Goal: Find specific page/section: Find specific page/section

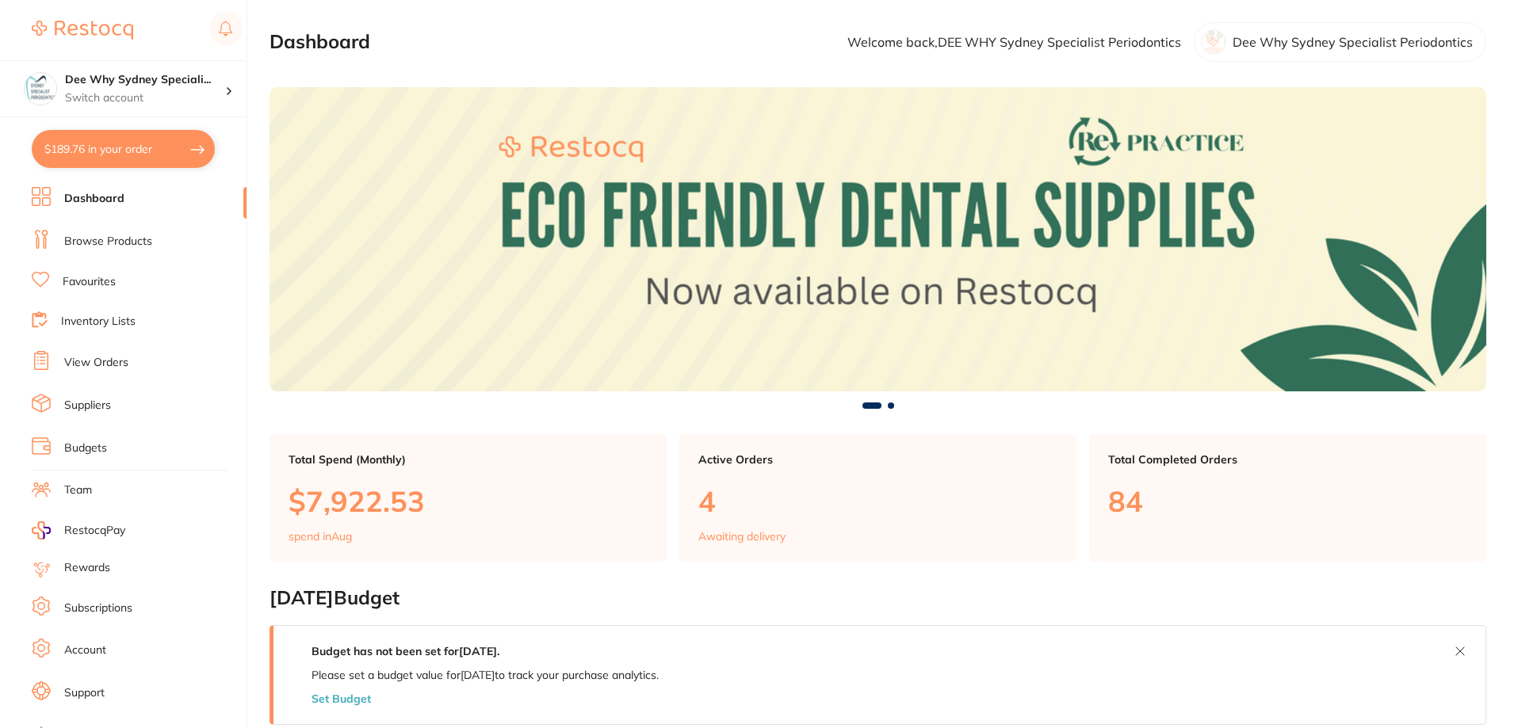
click at [115, 236] on link "Browse Products" at bounding box center [108, 242] width 88 height 16
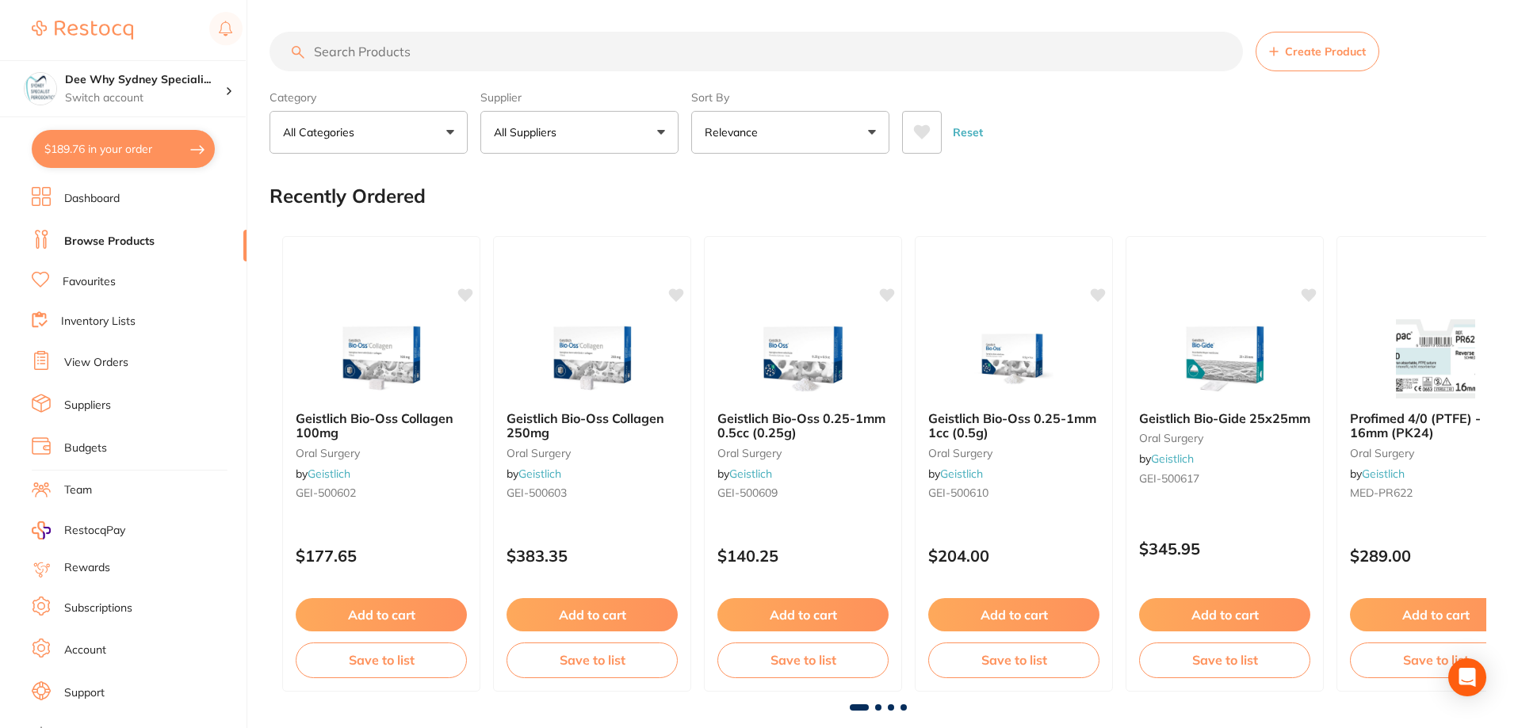
click at [486, 59] on input "search" at bounding box center [756, 52] width 973 height 40
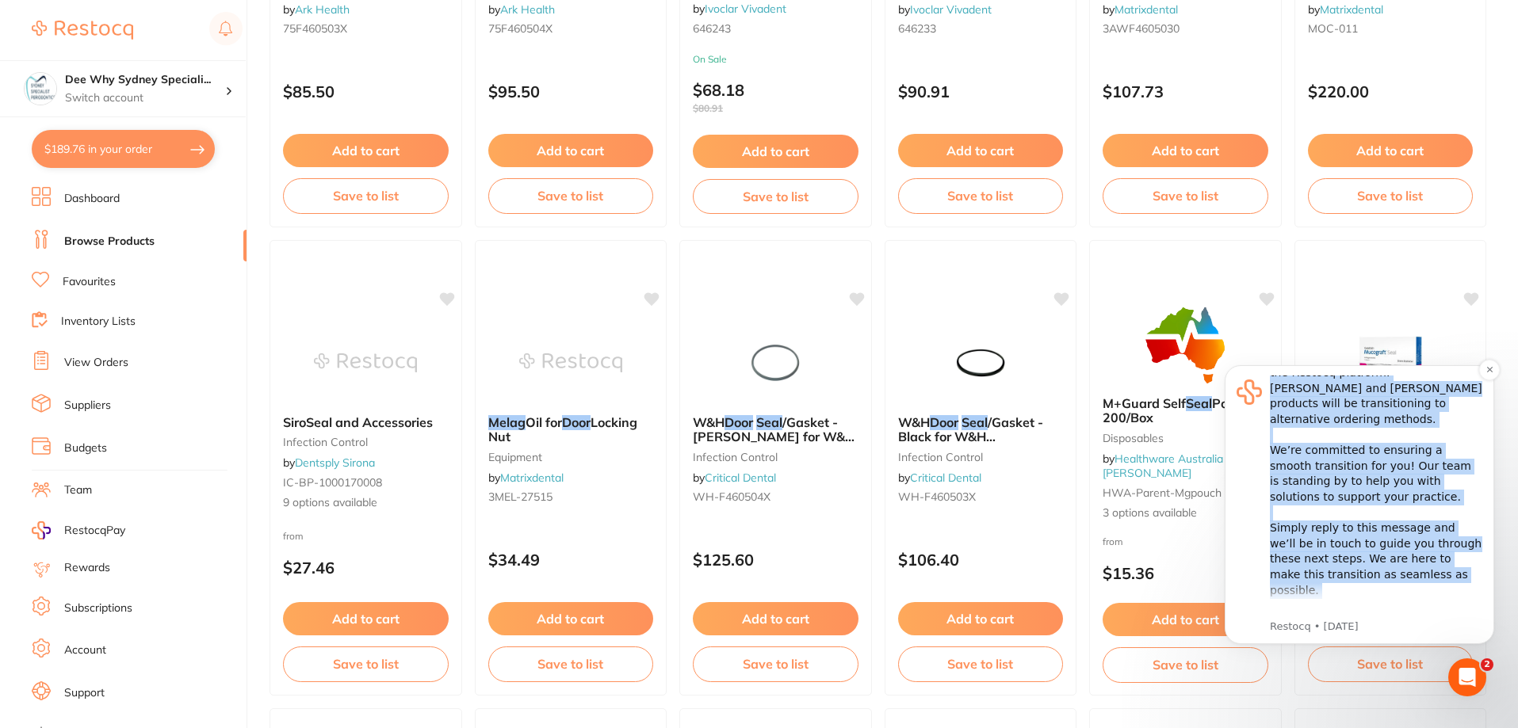
scroll to position [88, 0]
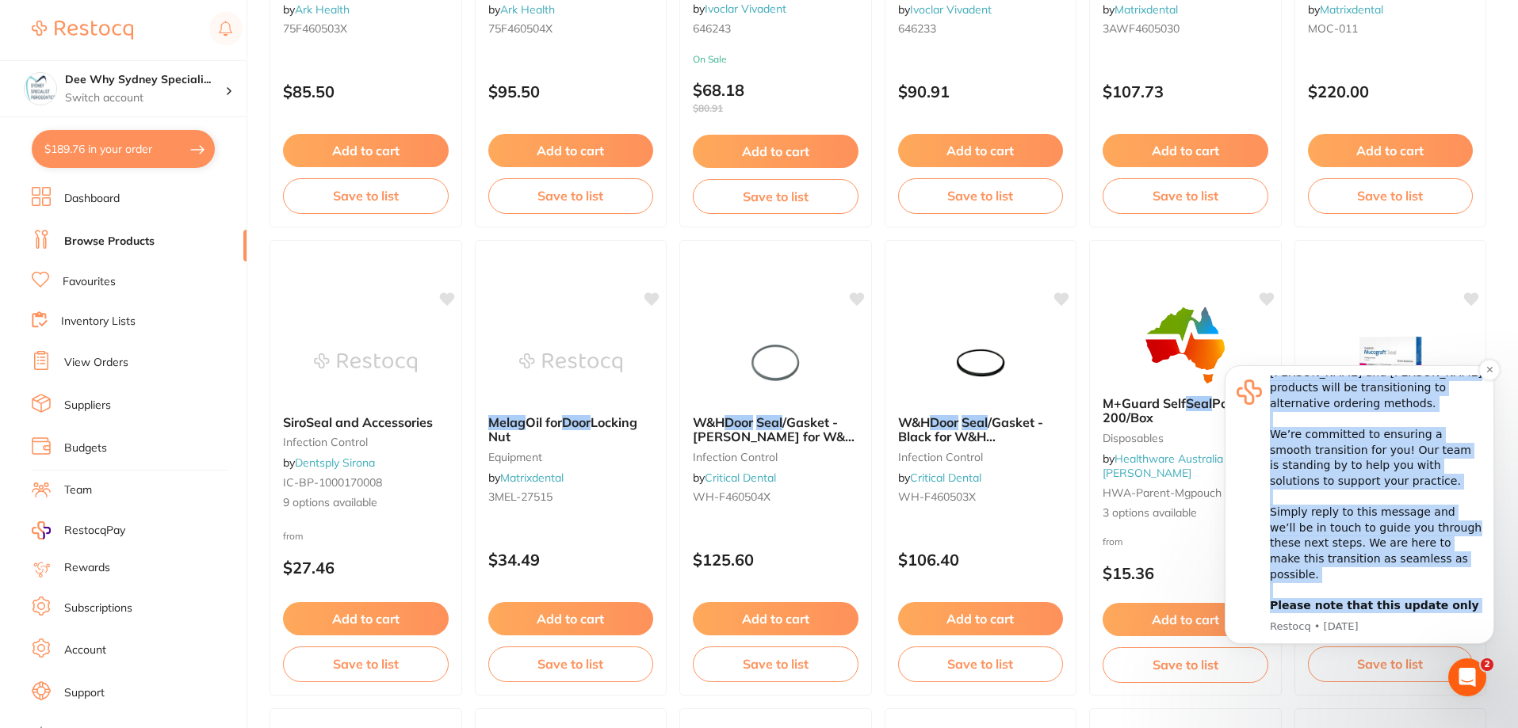
drag, startPoint x: 1267, startPoint y: 384, endPoint x: 1463, endPoint y: 613, distance: 301.4
click at [1463, 613] on div "Hi [PERSON_NAME], ​ Starting [DATE], we’re making some updates to our product o…" at bounding box center [1360, 505] width 246 height 258
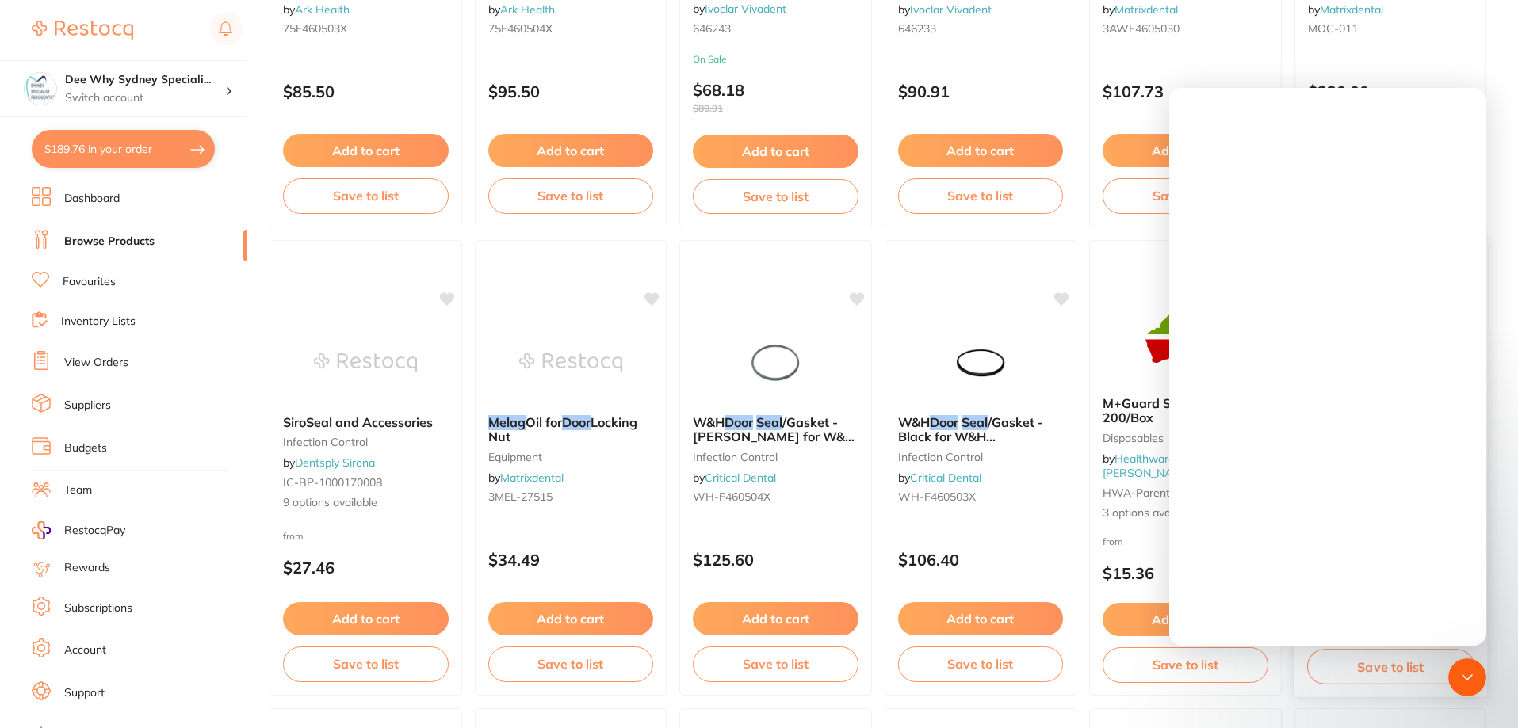
scroll to position [0, 0]
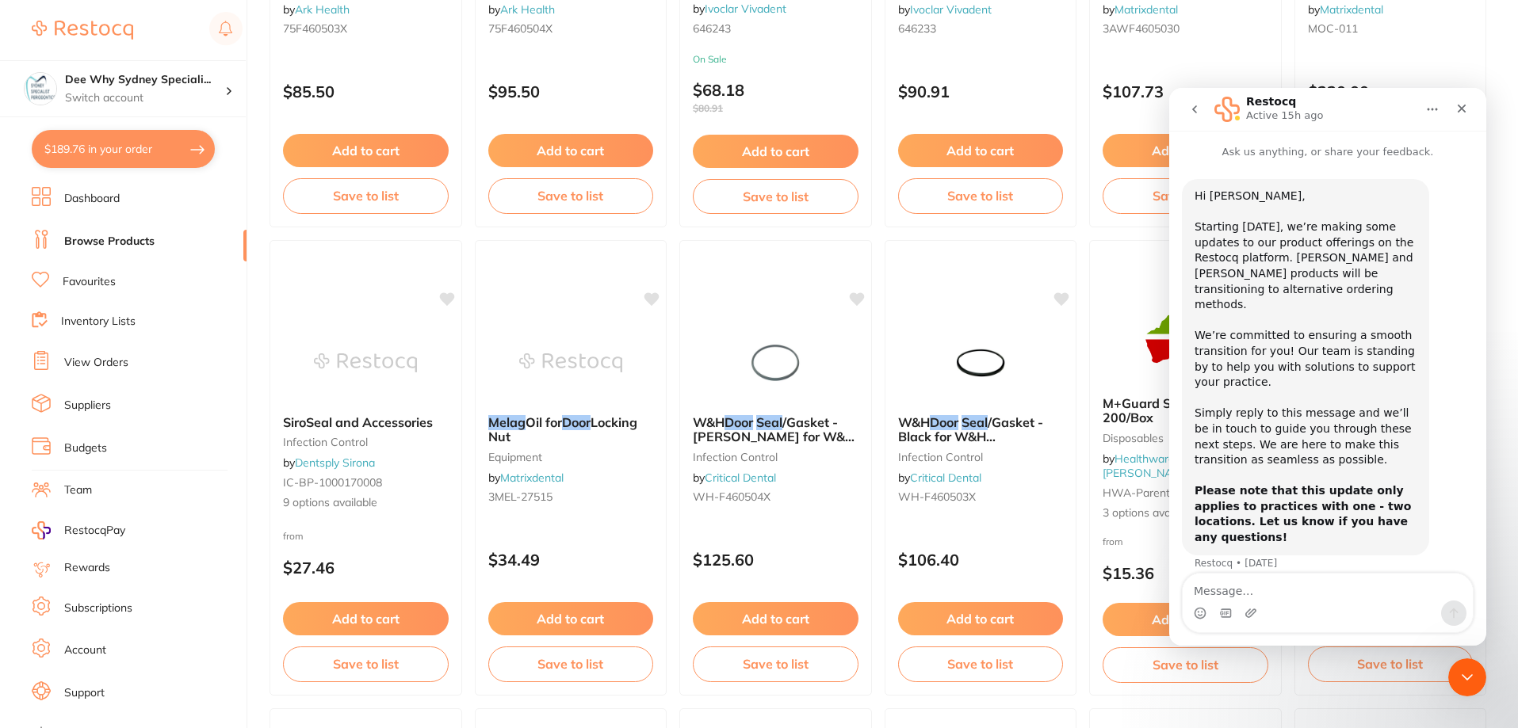
click at [1432, 117] on button "Home" at bounding box center [1432, 109] width 30 height 30
click at [1390, 173] on div "Download transcript" at bounding box center [1381, 182] width 157 height 33
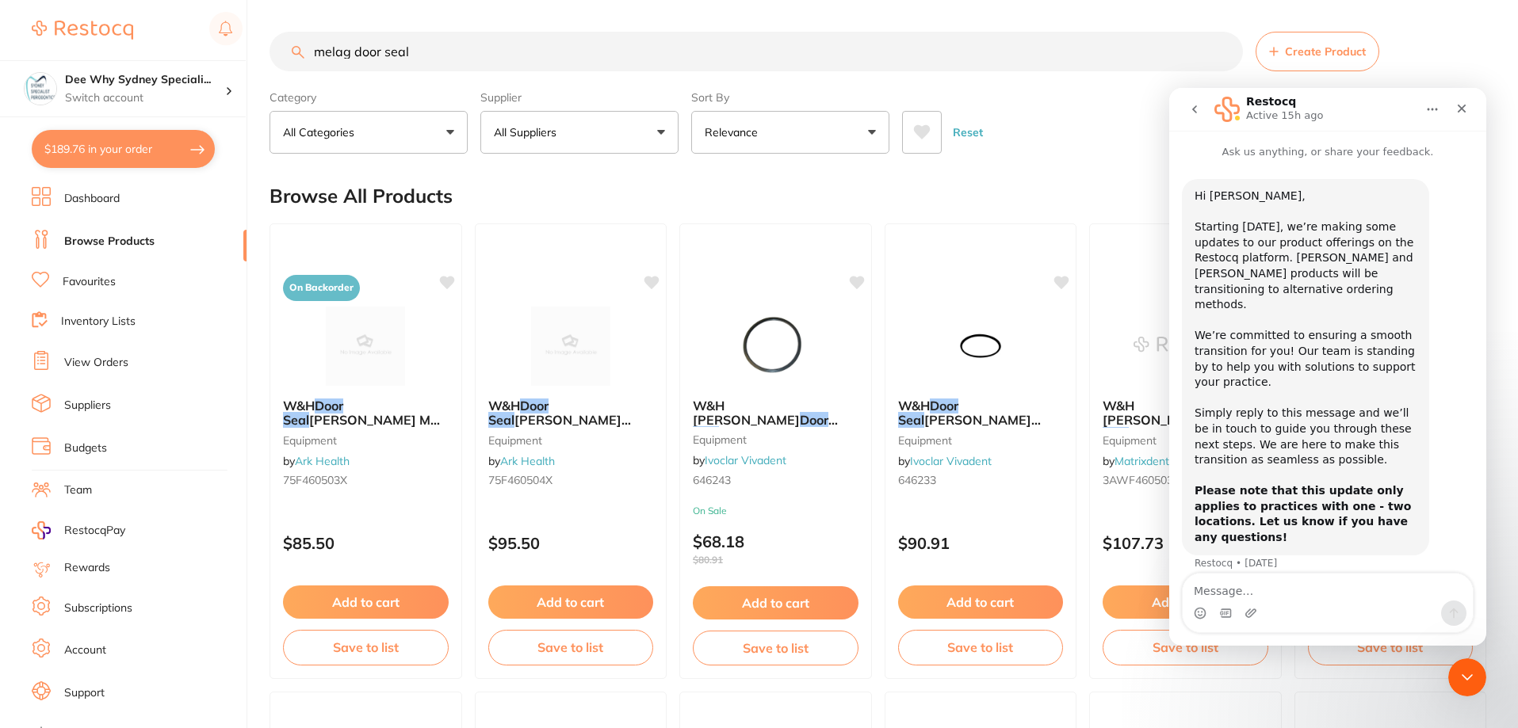
drag, startPoint x: 432, startPoint y: 63, endPoint x: 0, endPoint y: 10, distance: 435.3
click at [0, 10] on div "$189.76 Dee Why Sydney Speciali... Switch account Dee Why Sydney Specialist Per…" at bounding box center [759, 364] width 1518 height 728
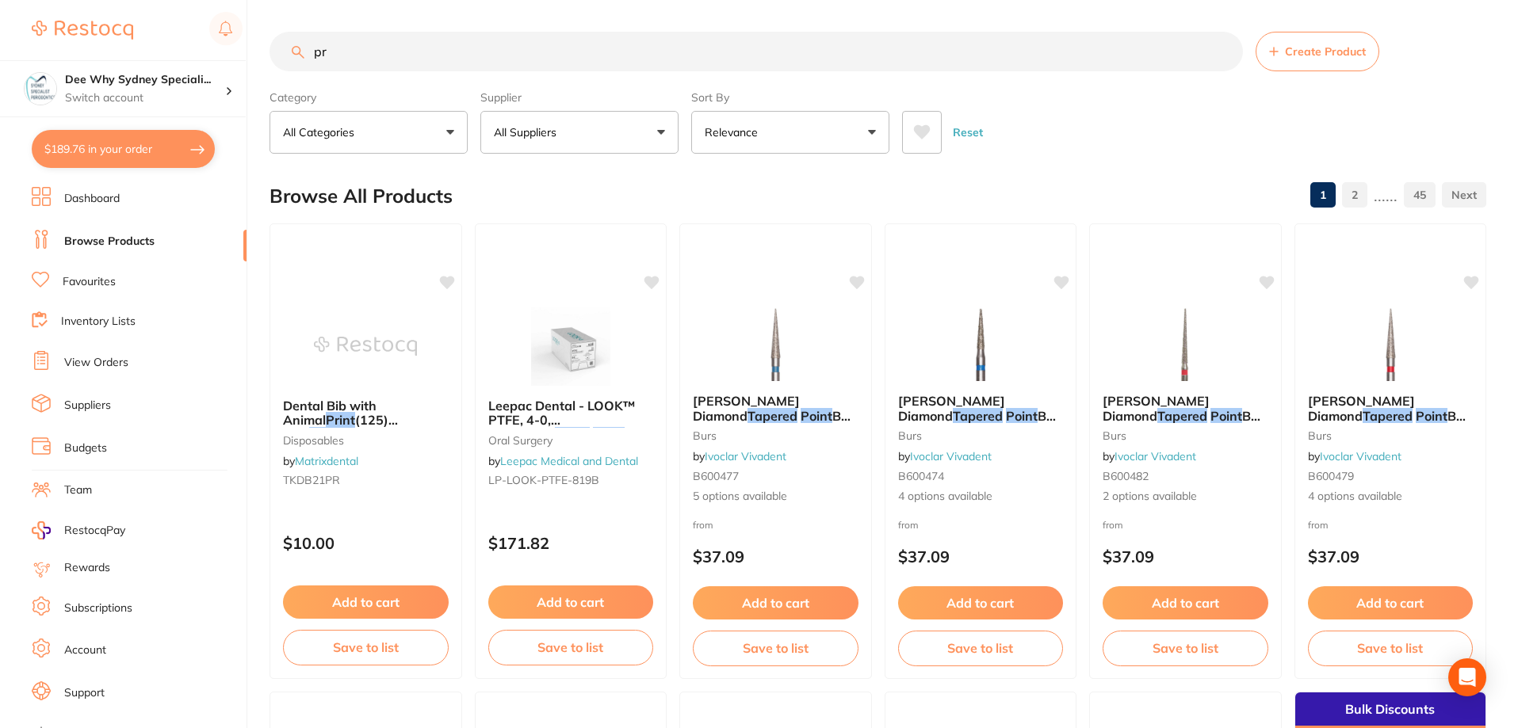
type input "p"
